Goal: Transaction & Acquisition: Purchase product/service

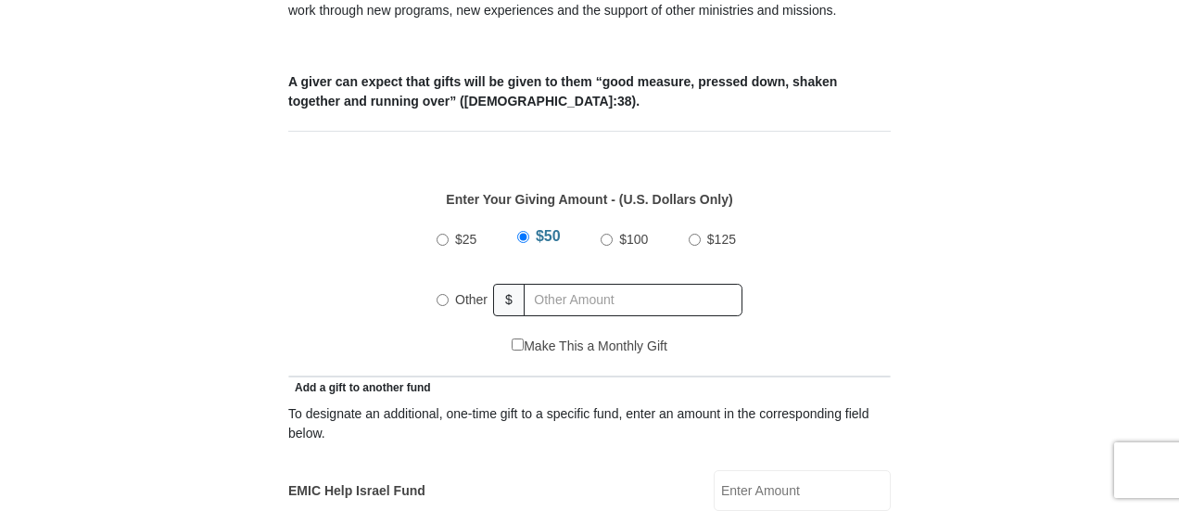
scroll to position [742, 0]
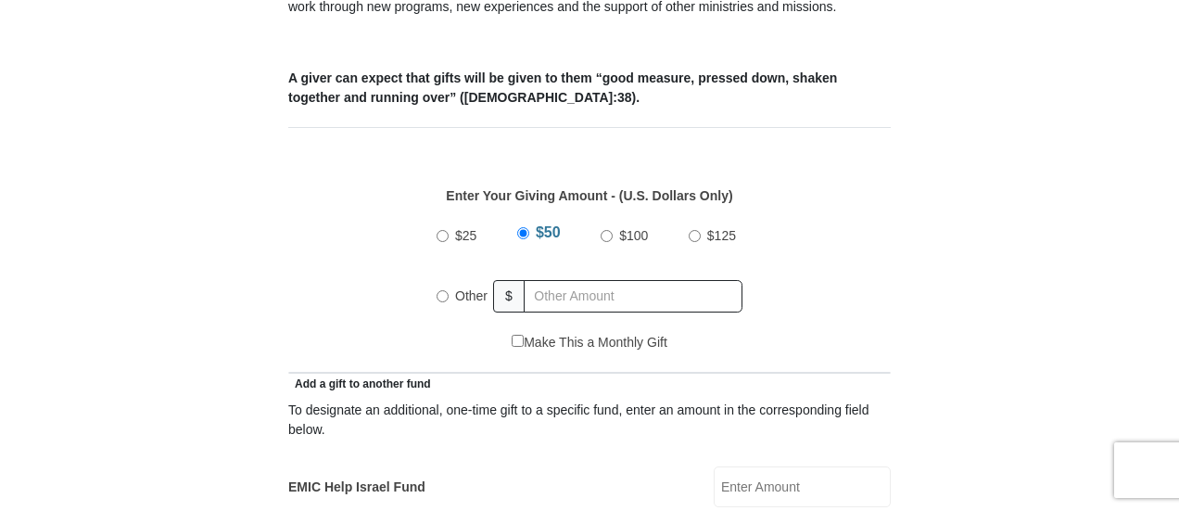
click at [443, 290] on input "Other" at bounding box center [443, 296] width 12 height 12
radio input "true"
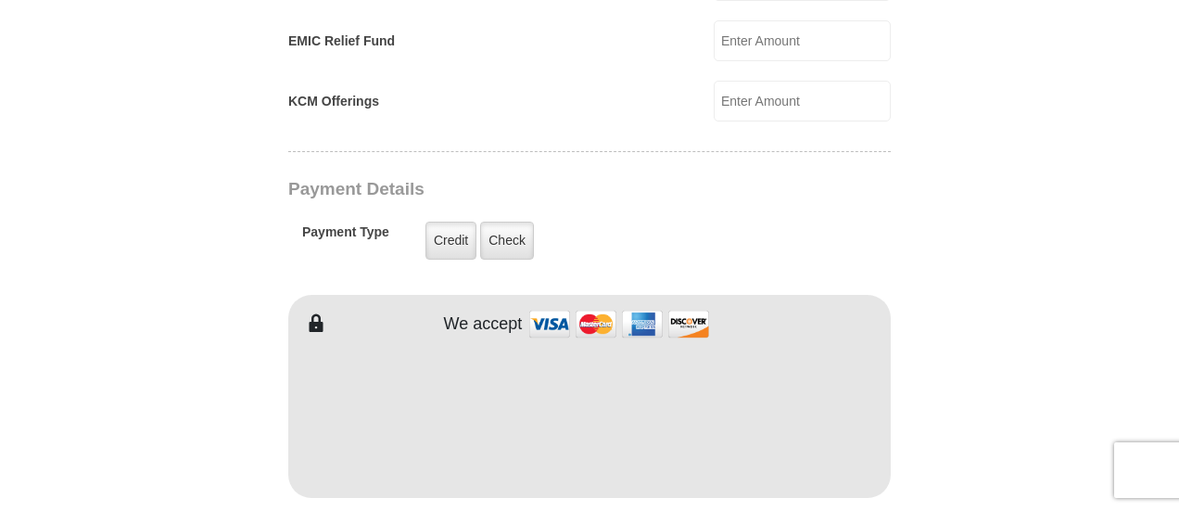
scroll to position [1391, 0]
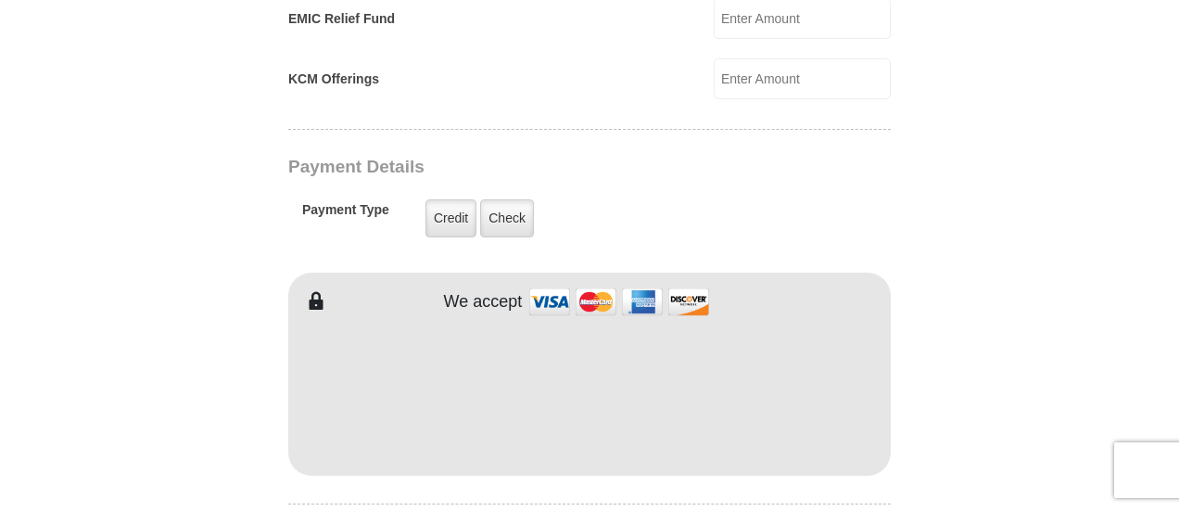
type input "305"
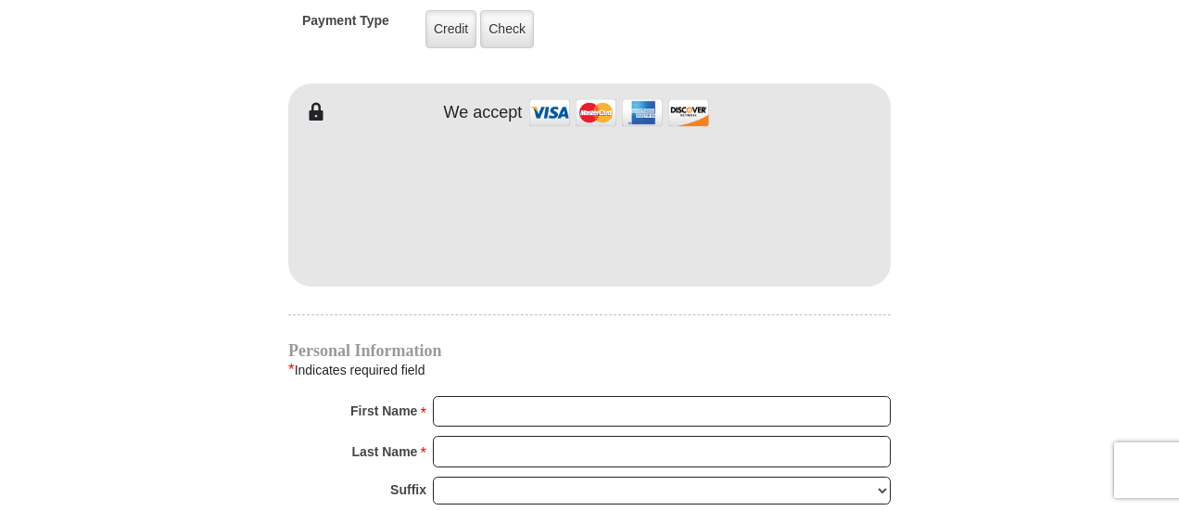
scroll to position [1669, 0]
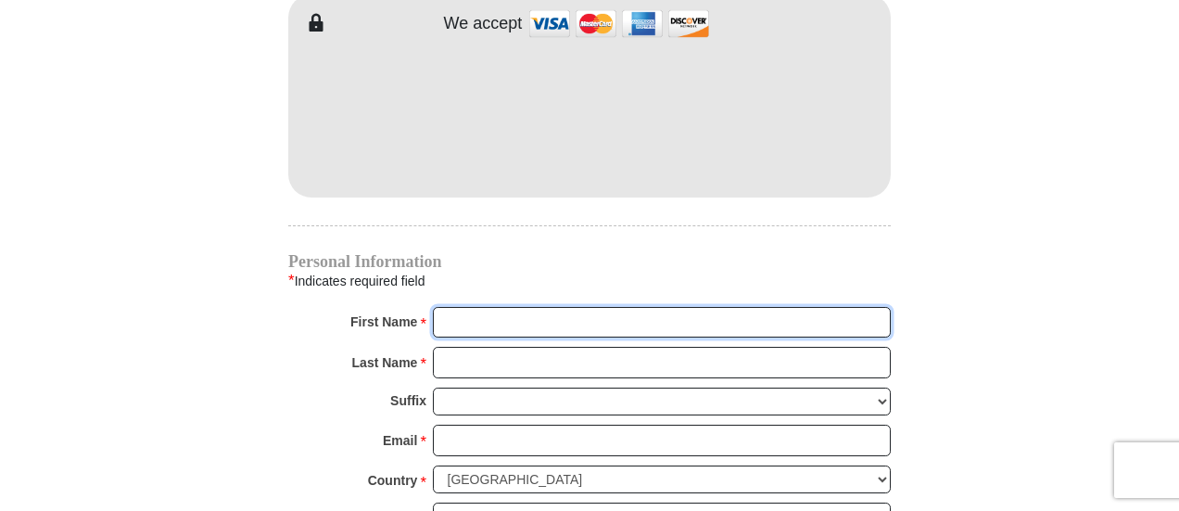
click at [450, 307] on input "First Name *" at bounding box center [662, 323] width 458 height 32
type input "Lynn & Lana"
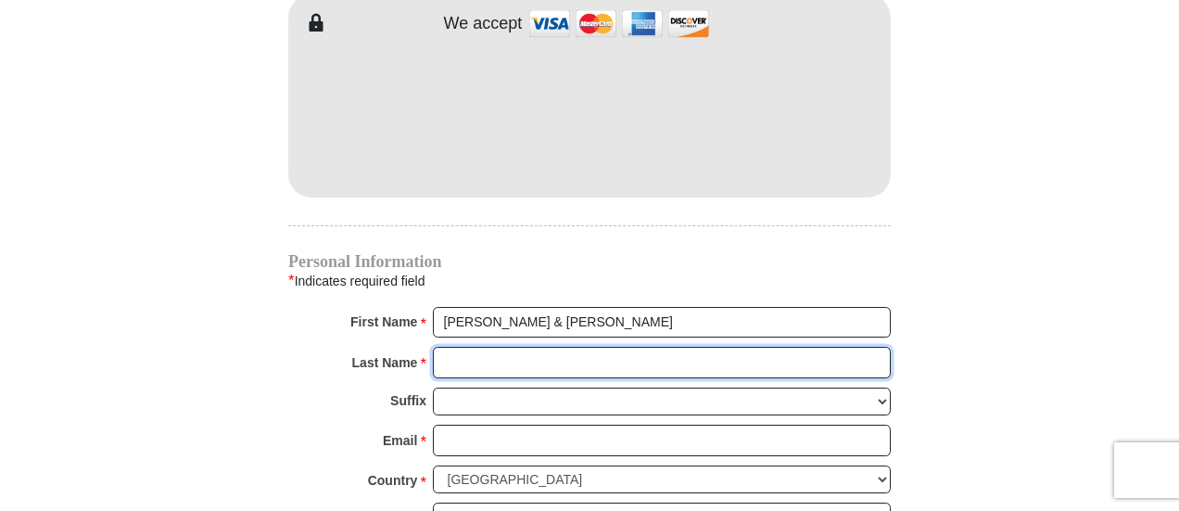
click at [441, 347] on input "Last Name *" at bounding box center [662, 363] width 458 height 32
type input "Chadwick"
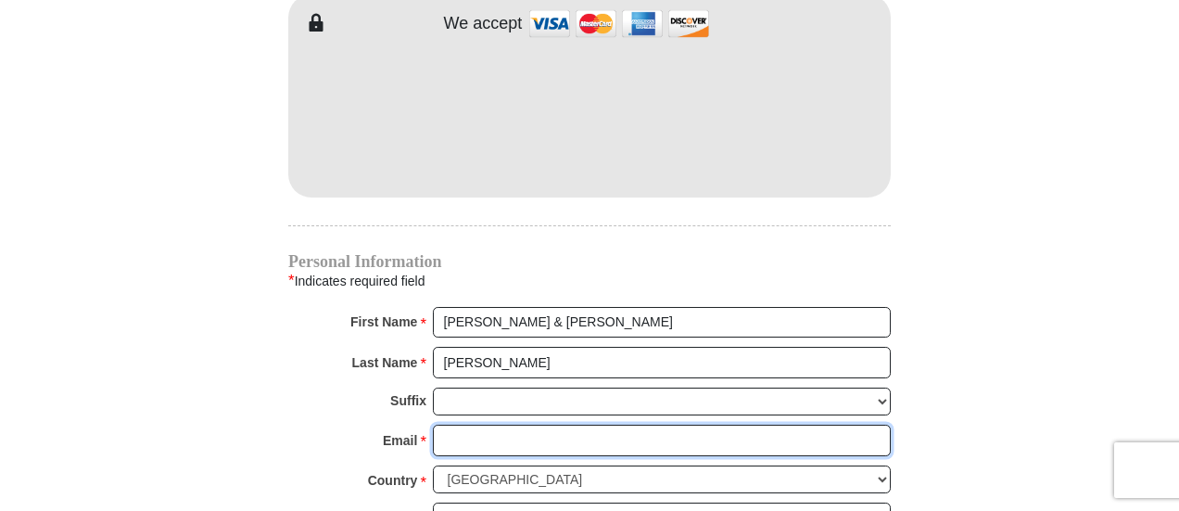
click at [449, 425] on input "Email *" at bounding box center [662, 441] width 458 height 32
type input "lana.rae@comcast.net"
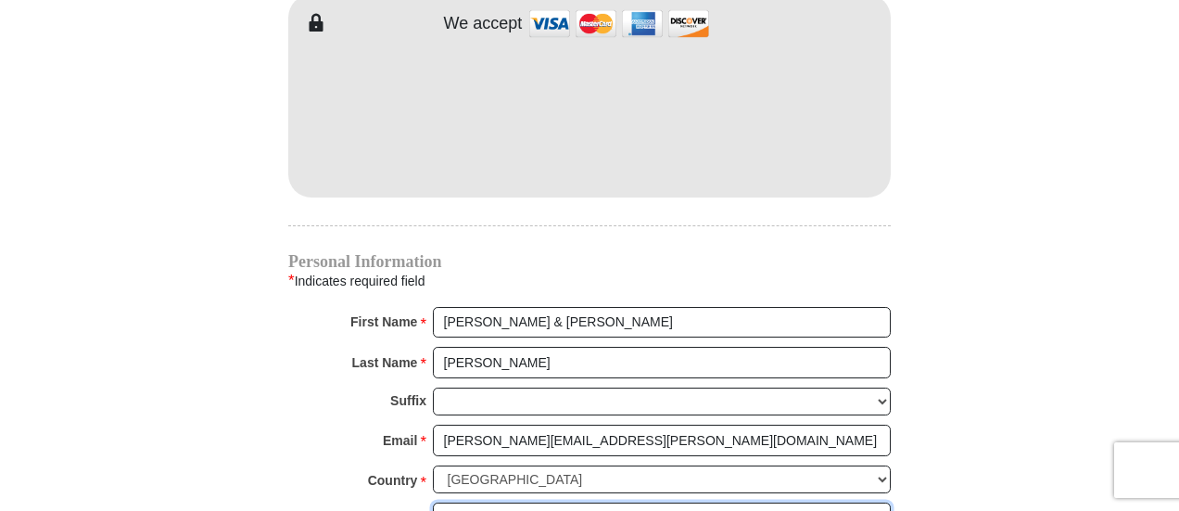
type input "5039 Sunsscape Ln S"
type input "Ft Worth"
select select "TX"
type input "76123"
type input "9183700464"
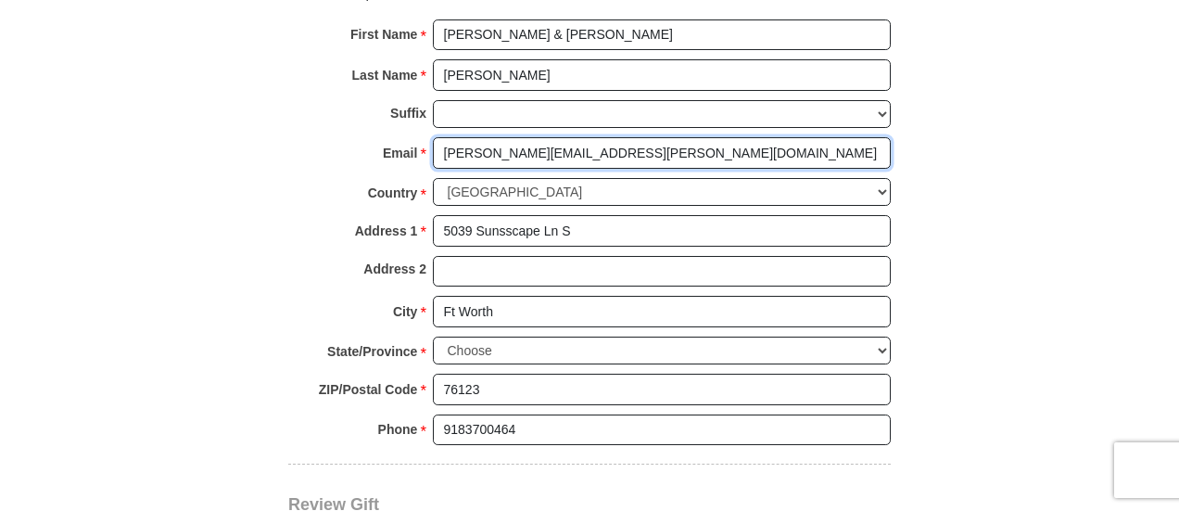
scroll to position [2133, 0]
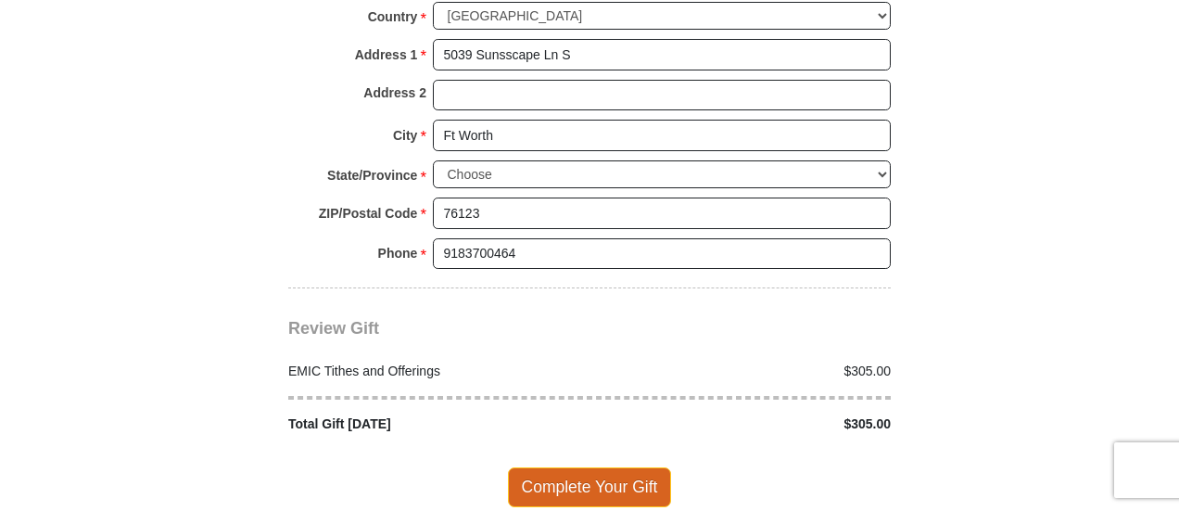
click at [615, 467] on span "Complete Your Gift" at bounding box center [590, 486] width 164 height 39
